Goal: Transaction & Acquisition: Purchase product/service

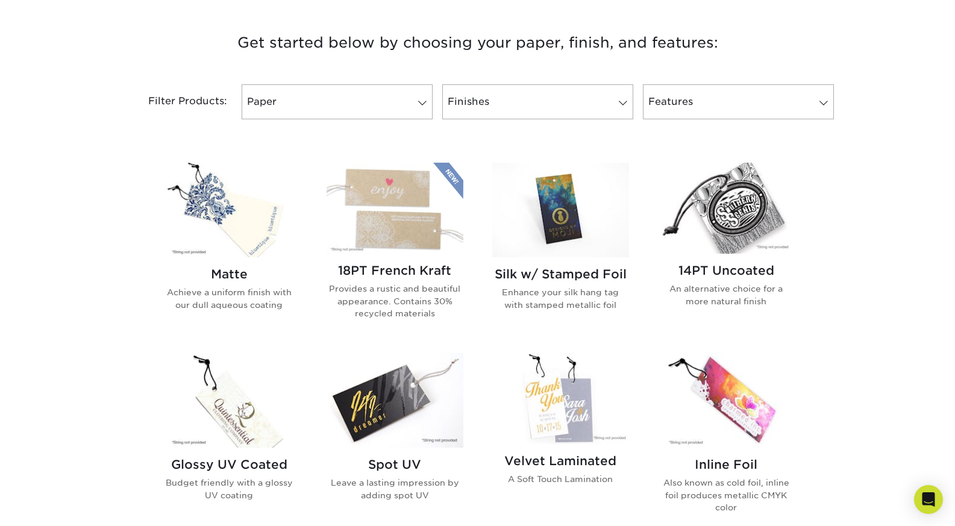
scroll to position [482, 0]
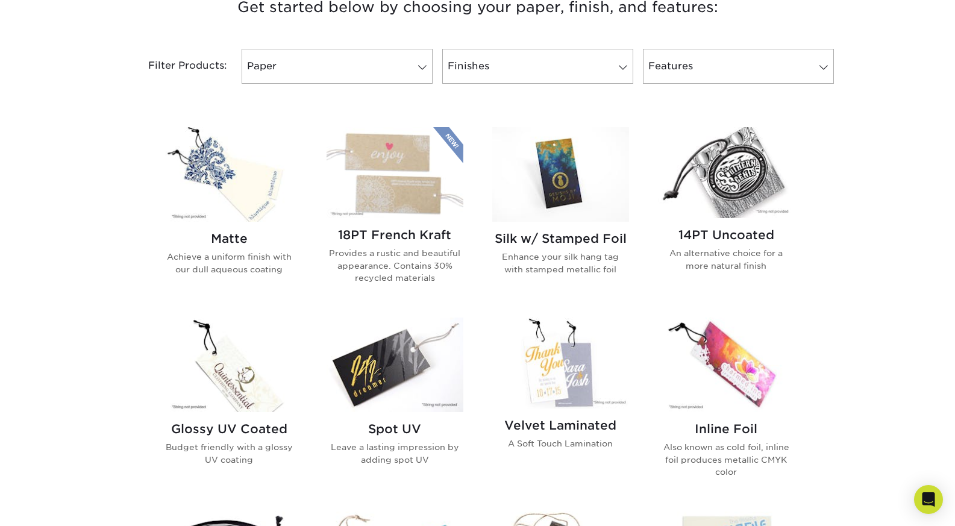
click at [245, 211] on img at bounding box center [229, 174] width 137 height 95
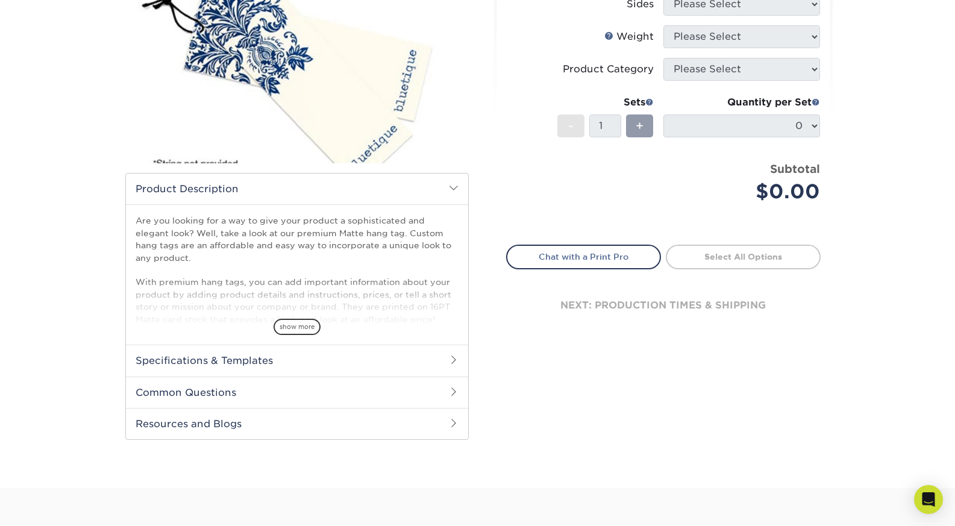
scroll to position [241, 0]
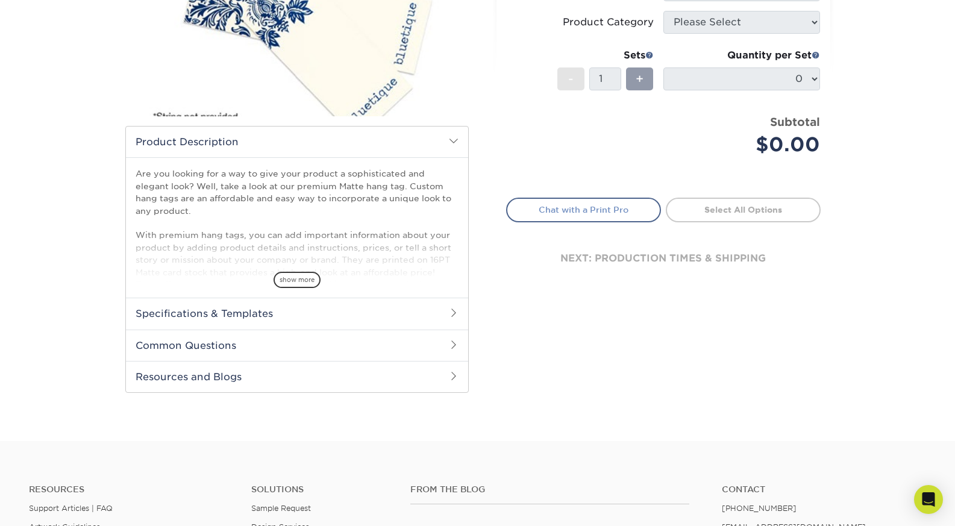
click at [604, 210] on link "Chat with a Print Pro" at bounding box center [583, 210] width 155 height 24
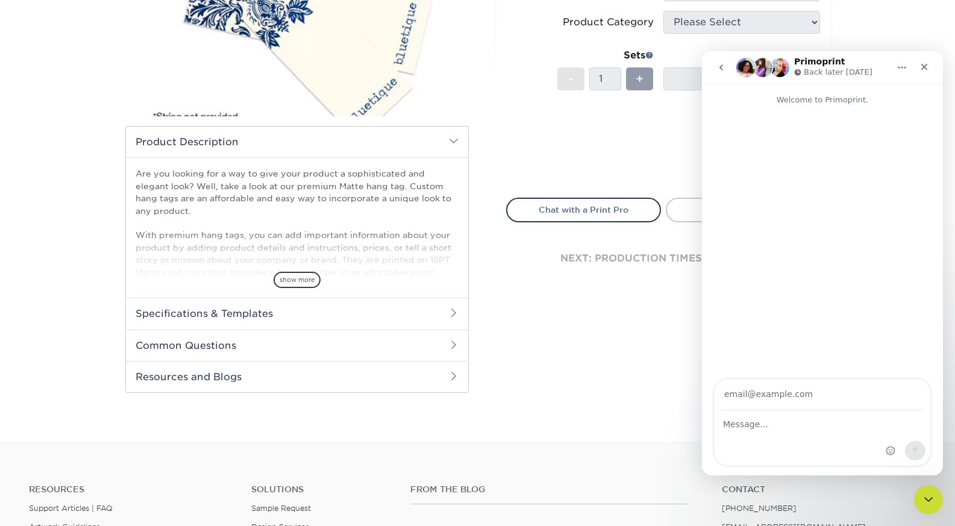
scroll to position [0, 0]
click at [930, 72] on div "Close" at bounding box center [924, 67] width 22 height 22
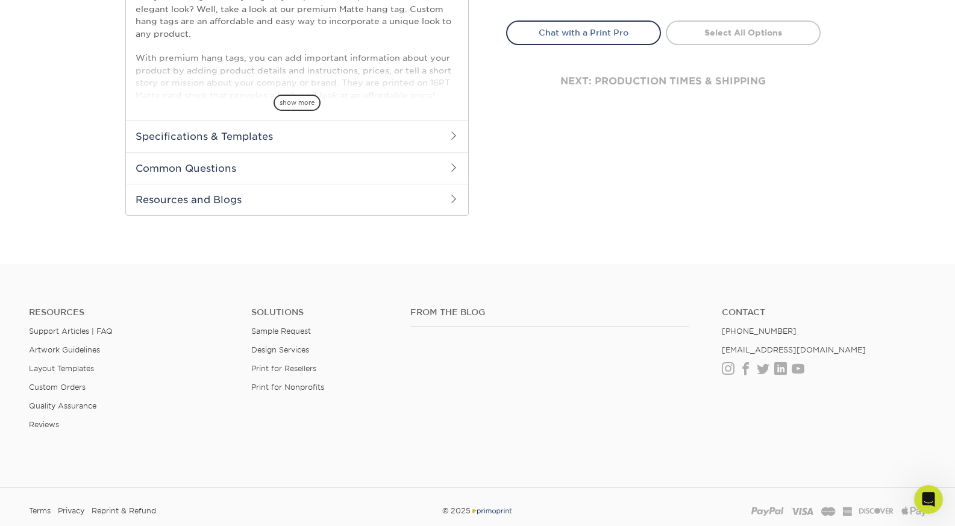
scroll to position [207, 0]
